Goal: Task Accomplishment & Management: Manage account settings

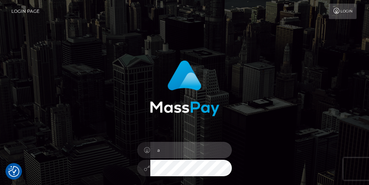
type input "aidyn2xx@gmail.com"
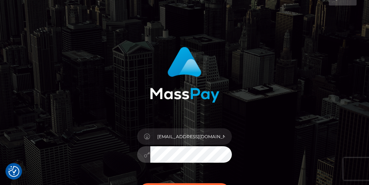
scroll to position [70, 0]
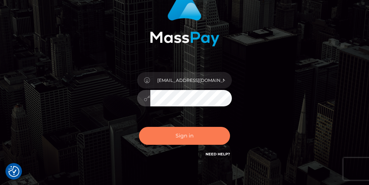
click at [204, 139] on button "Sign in" at bounding box center [185, 136] width 92 height 18
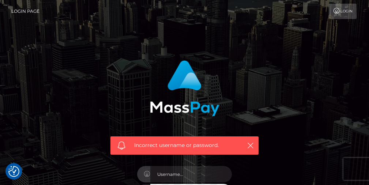
click at [347, 13] on link "Login" at bounding box center [343, 11] width 28 height 15
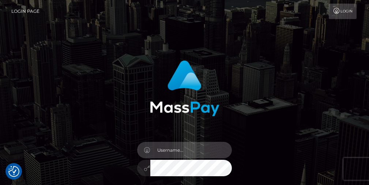
type input "[EMAIL_ADDRESS][DOMAIN_NAME]"
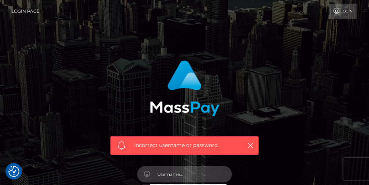
scroll to position [13, 0]
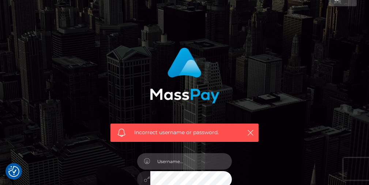
click at [204, 159] on input "text" at bounding box center [191, 161] width 82 height 16
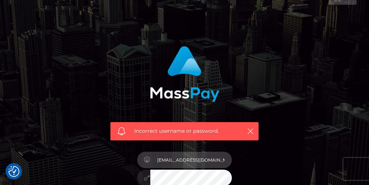
scroll to position [71, 0]
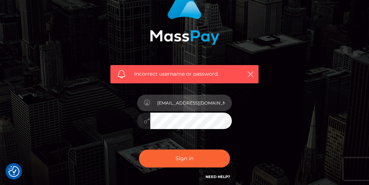
type input "[EMAIL_ADDRESS][DOMAIN_NAME]"
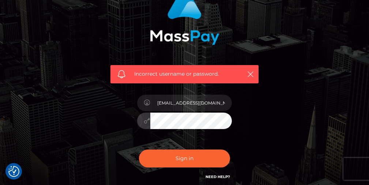
click at [211, 160] on button "Sign in" at bounding box center [185, 159] width 92 height 18
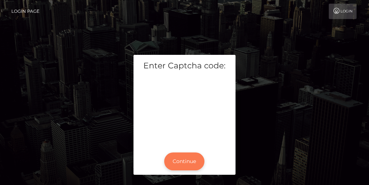
click at [192, 155] on button "Continue" at bounding box center [184, 162] width 40 height 18
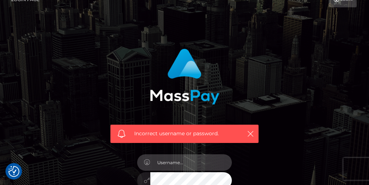
scroll to position [23, 0]
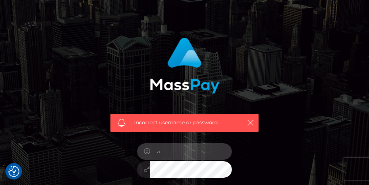
type input "[EMAIL_ADDRESS][DOMAIN_NAME]"
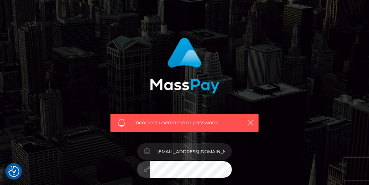
scroll to position [134, 0]
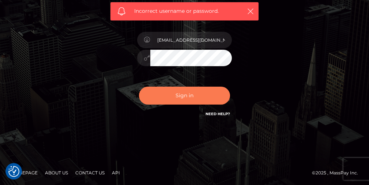
click at [170, 99] on button "Sign in" at bounding box center [185, 96] width 92 height 18
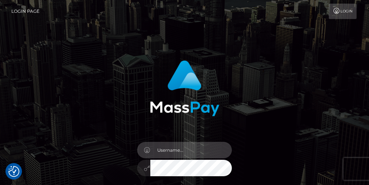
type input "[EMAIL_ADDRESS][DOMAIN_NAME]"
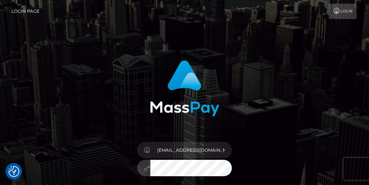
scroll to position [110, 0]
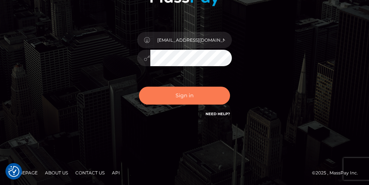
click at [189, 98] on button "Sign in" at bounding box center [185, 96] width 92 height 18
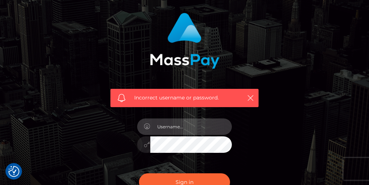
scroll to position [134, 0]
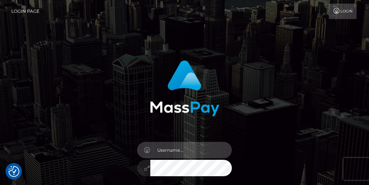
type input "[EMAIL_ADDRESS][DOMAIN_NAME]"
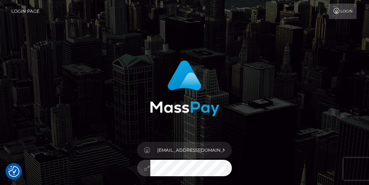
scroll to position [110, 0]
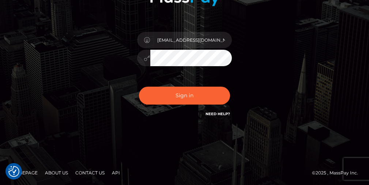
click at [213, 92] on button "Sign in" at bounding box center [185, 96] width 92 height 18
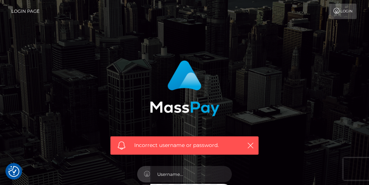
click at [341, 14] on link "Login" at bounding box center [343, 11] width 28 height 15
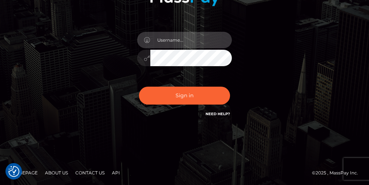
scroll to position [109, 0]
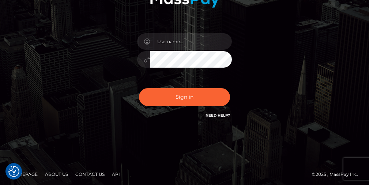
click at [220, 114] on link "Need Help?" at bounding box center [218, 115] width 25 height 5
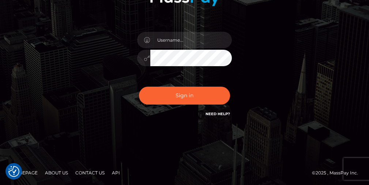
scroll to position [0, 0]
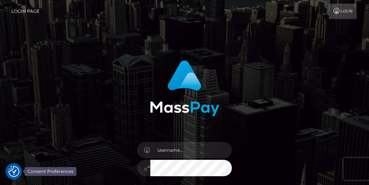
click at [16, 167] on img "Consent Preferences" at bounding box center [13, 171] width 11 height 11
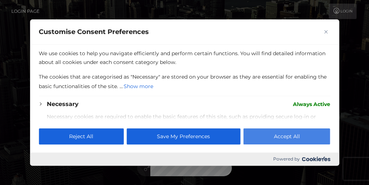
click at [287, 142] on button "Accept All" at bounding box center [287, 137] width 87 height 16
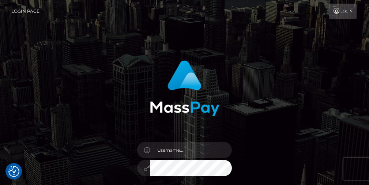
scroll to position [110, 0]
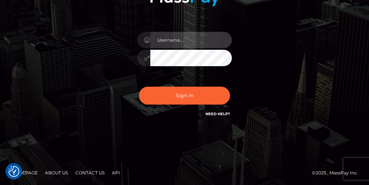
click at [171, 41] on input "text" at bounding box center [191, 40] width 82 height 16
type input "[EMAIL_ADDRESS][DOMAIN_NAME]"
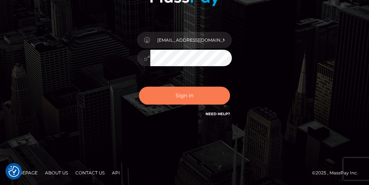
click at [199, 101] on button "Sign in" at bounding box center [185, 96] width 92 height 18
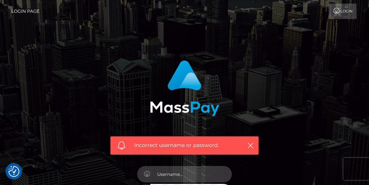
checkbox input "true"
